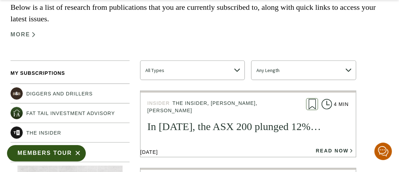
scroll to position [140, 0]
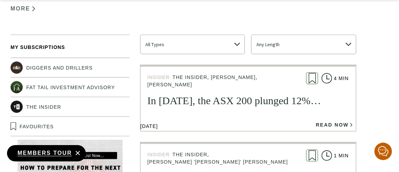
click at [57, 154] on link "Members tour" at bounding box center [46, 153] width 79 height 16
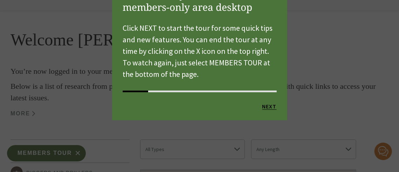
click at [268, 106] on link "Next" at bounding box center [269, 106] width 14 height 7
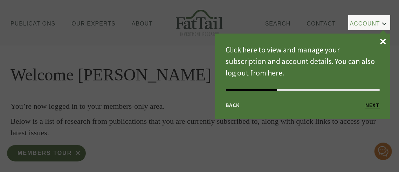
click at [371, 102] on link "Next" at bounding box center [372, 105] width 14 height 7
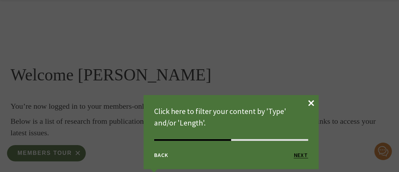
scroll to position [63, 0]
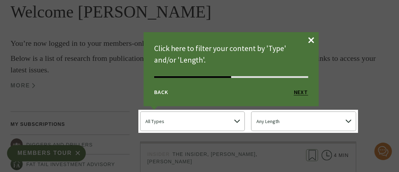
click at [299, 92] on link "Next" at bounding box center [301, 92] width 14 height 7
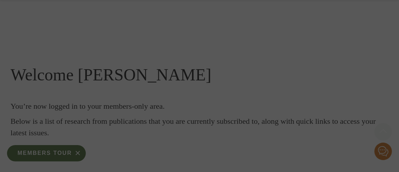
scroll to position [281, 0]
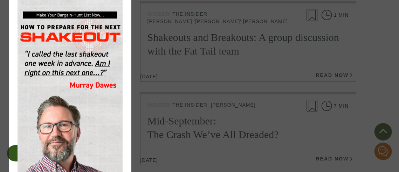
click at [92, 105] on img at bounding box center [70, 104] width 105 height 210
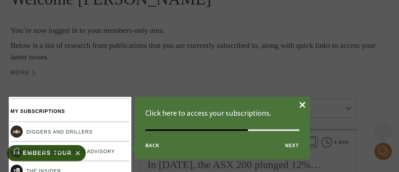
scroll to position [75, 0]
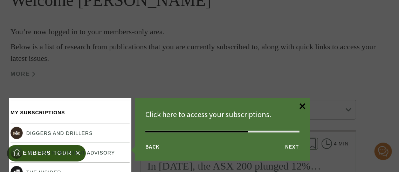
click at [304, 105] on link "×" at bounding box center [303, 106] width 14 height 5
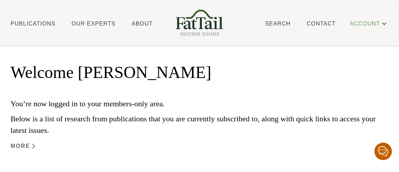
scroll to position [0, 0]
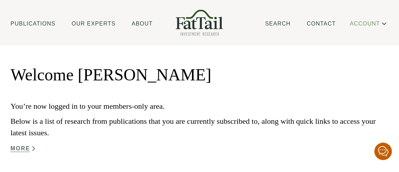
click at [30, 149] on span "MORE" at bounding box center [21, 149] width 20 height 8
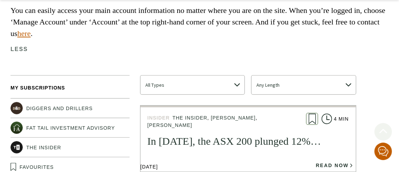
scroll to position [175, 0]
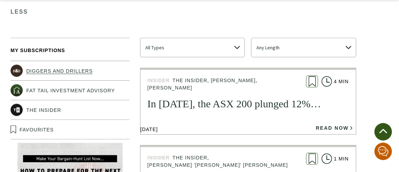
click at [59, 71] on link "Diggers and Drillers" at bounding box center [59, 71] width 67 height 6
